Goal: Check status

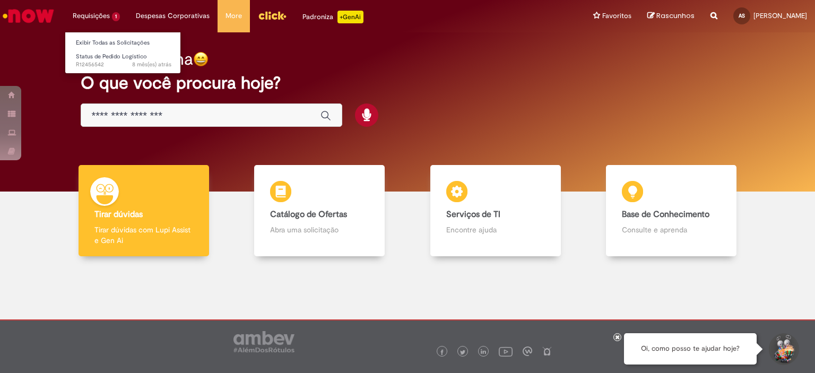
click at [98, 13] on li "Requisições 1 Exibir Todas as Solicitações Status de Pedido Logístico 8 mês(es)…" at bounding box center [96, 16] width 63 height 32
click at [108, 42] on link "Exibir Todas as Solicitações" at bounding box center [123, 43] width 117 height 12
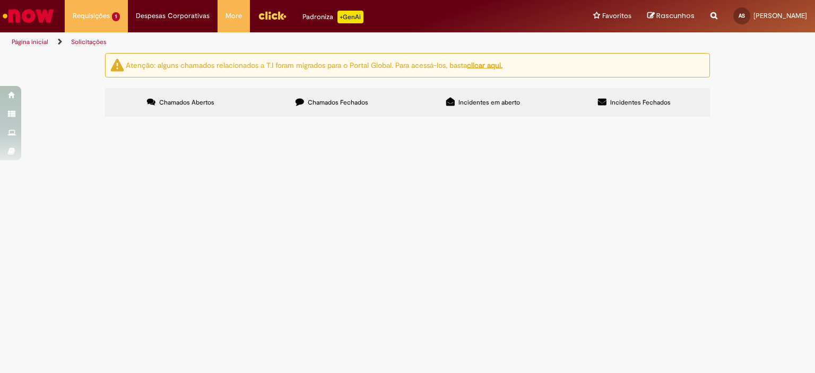
click at [345, 106] on span "Chamados Fechados" at bounding box center [338, 102] width 60 height 8
click at [0, 0] on span "Solucionado" at bounding box center [0, 0] width 0 height 0
click at [0, 0] on td "Solicito alteração da data de entrega desses pdvs" at bounding box center [0, 0] width 0 height 0
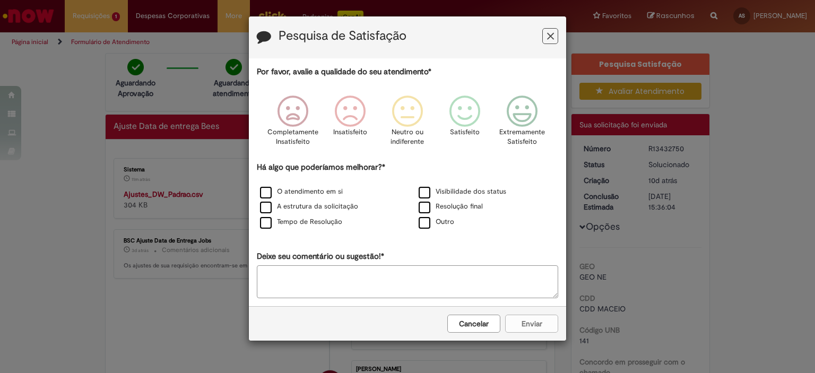
click at [547, 38] on icon "Feedback" at bounding box center [550, 36] width 7 height 11
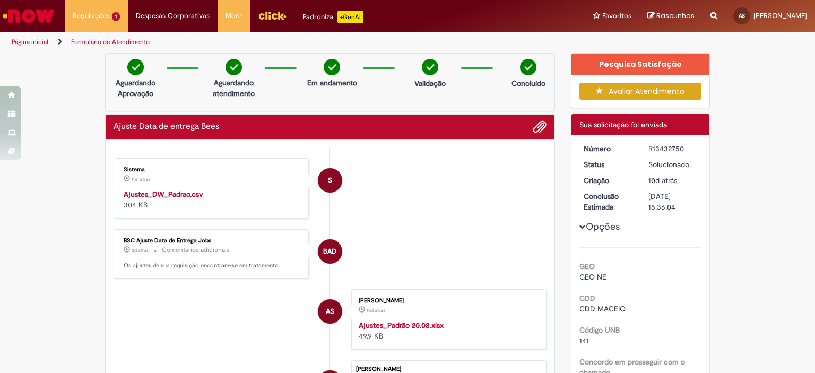
click at [173, 192] on strong "Ajustes_DW_Padrao.csv" at bounding box center [164, 194] width 80 height 10
